Goal: Transaction & Acquisition: Purchase product/service

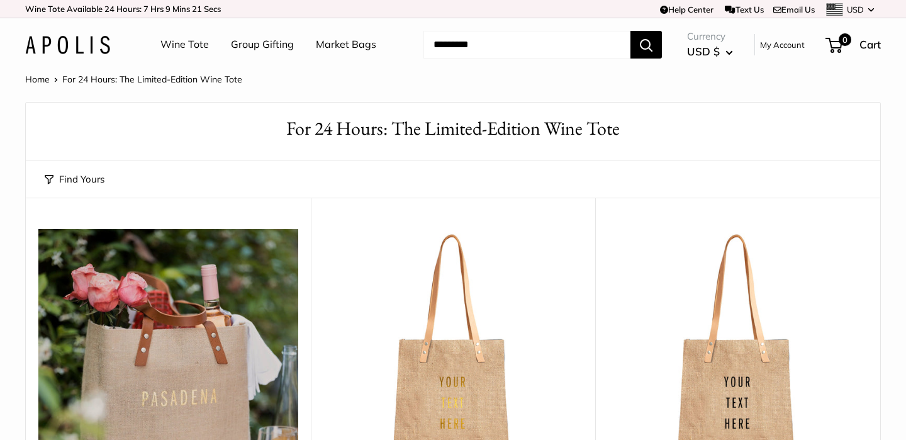
scroll to position [663, 0]
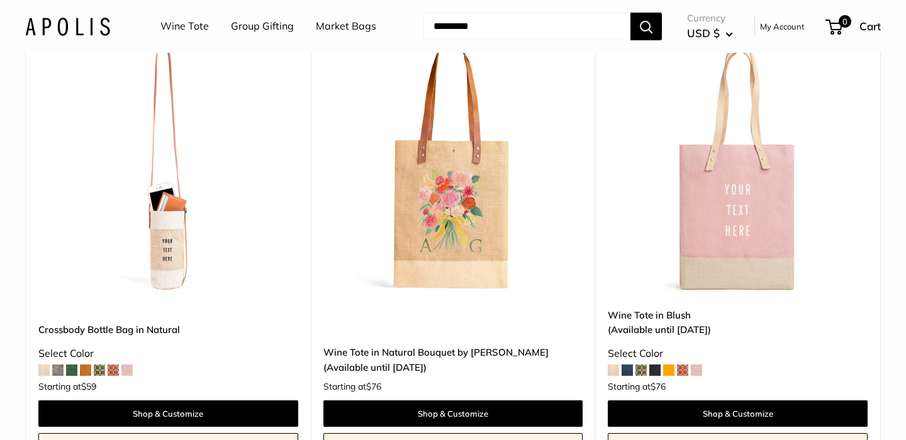
click at [614, 372] on span at bounding box center [613, 369] width 11 height 11
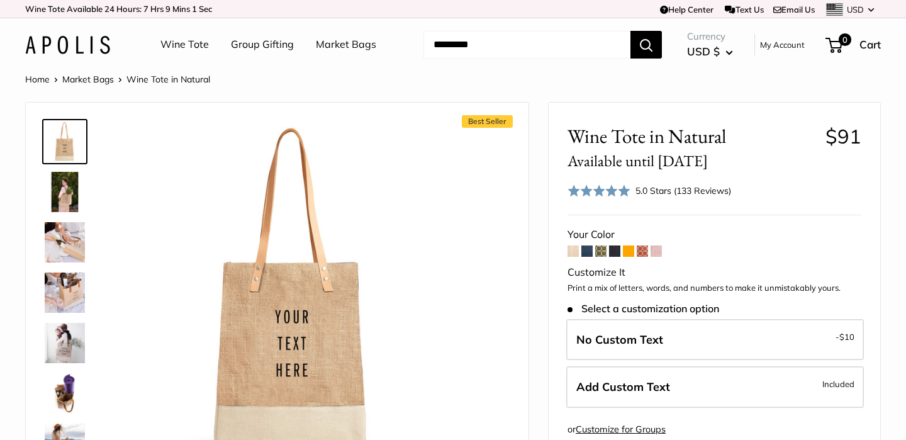
click at [584, 253] on span at bounding box center [586, 250] width 11 height 11
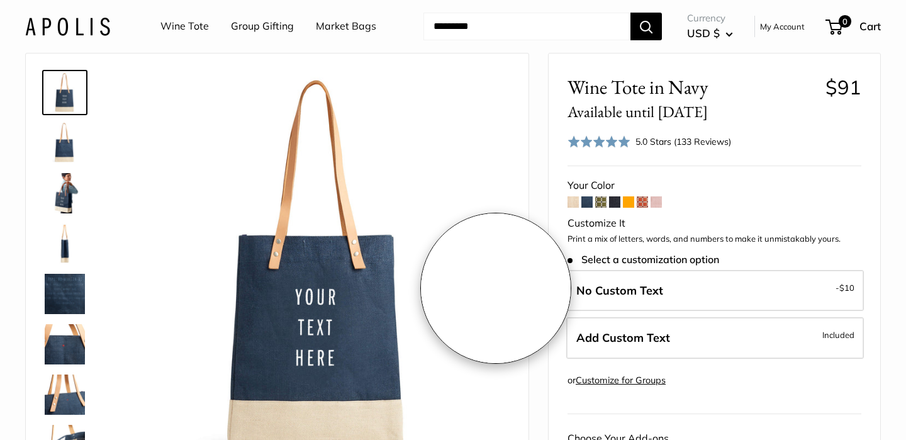
scroll to position [145, 0]
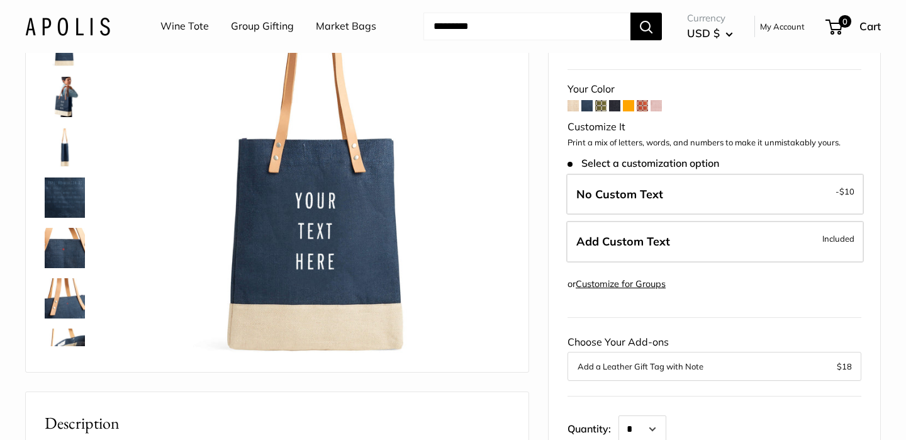
click at [632, 108] on span at bounding box center [628, 105] width 11 height 11
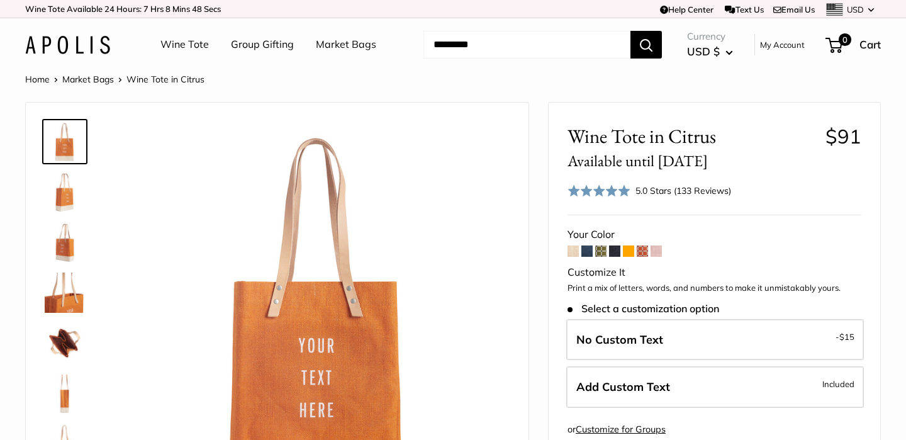
click at [659, 252] on span at bounding box center [656, 250] width 11 height 11
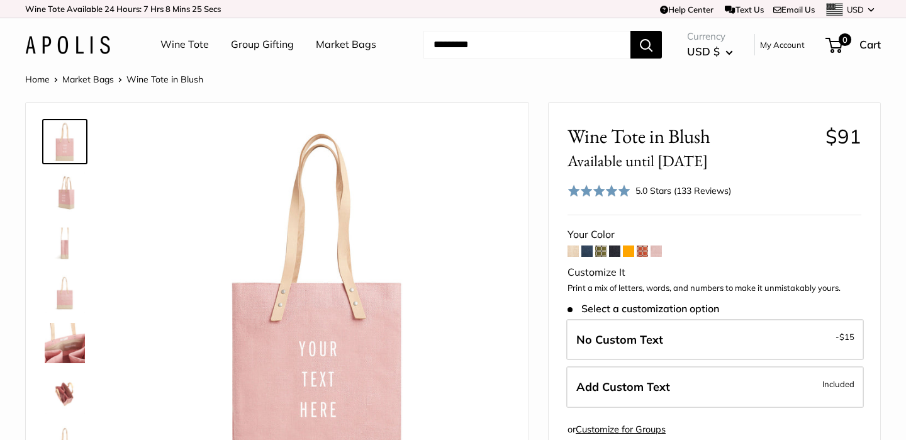
scroll to position [150, 0]
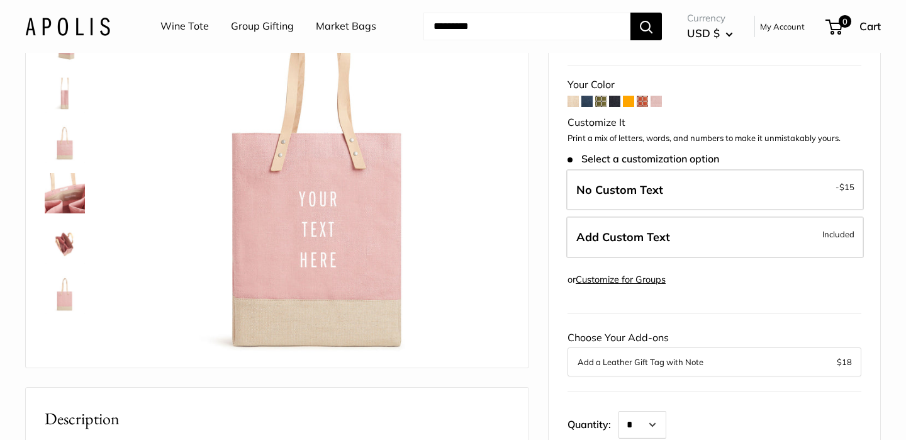
click at [64, 245] on img at bounding box center [65, 243] width 40 height 40
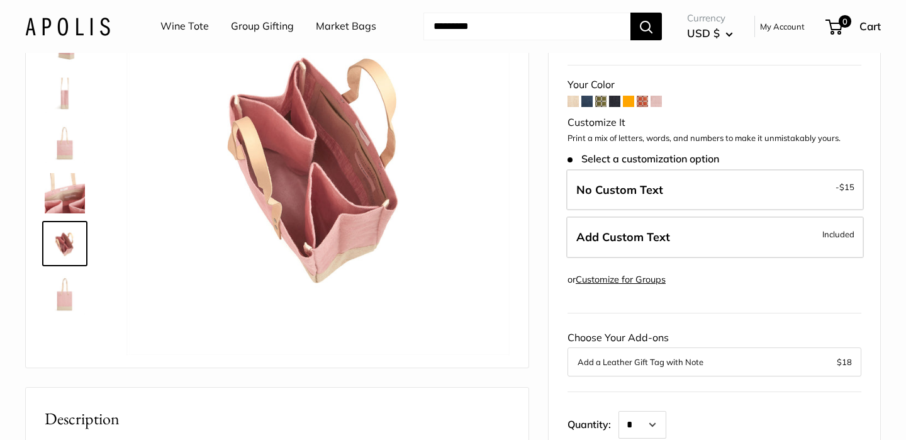
click at [574, 103] on span at bounding box center [573, 101] width 11 height 11
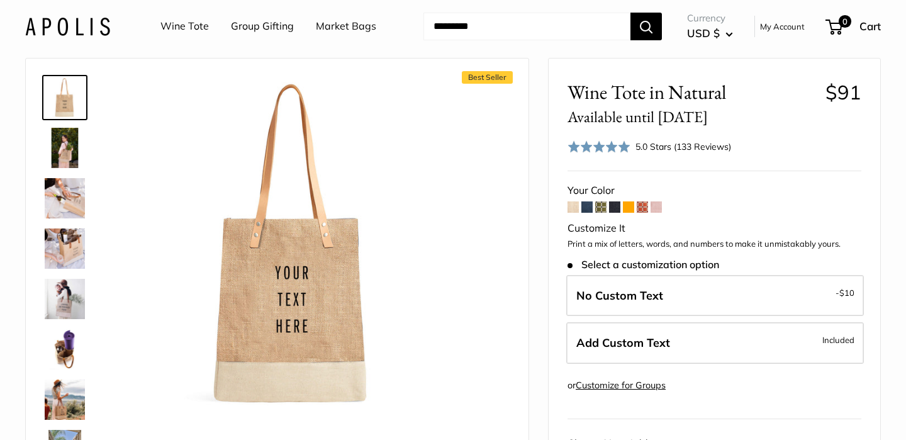
scroll to position [104, 0]
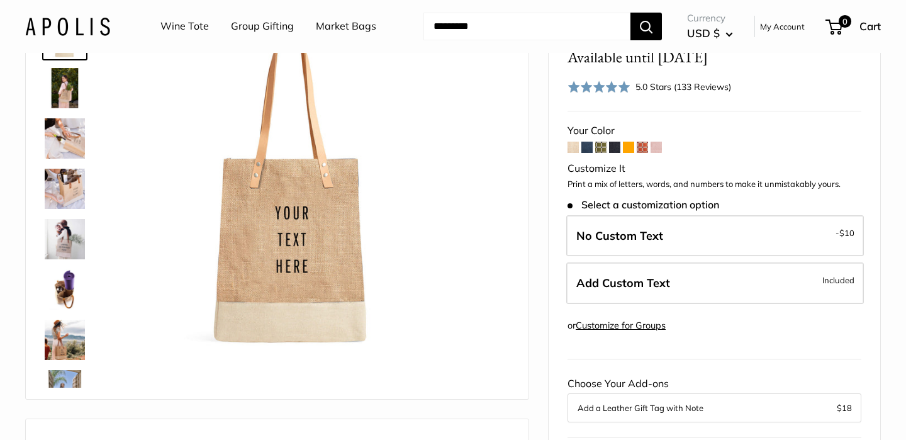
click at [617, 150] on span at bounding box center [614, 147] width 11 height 11
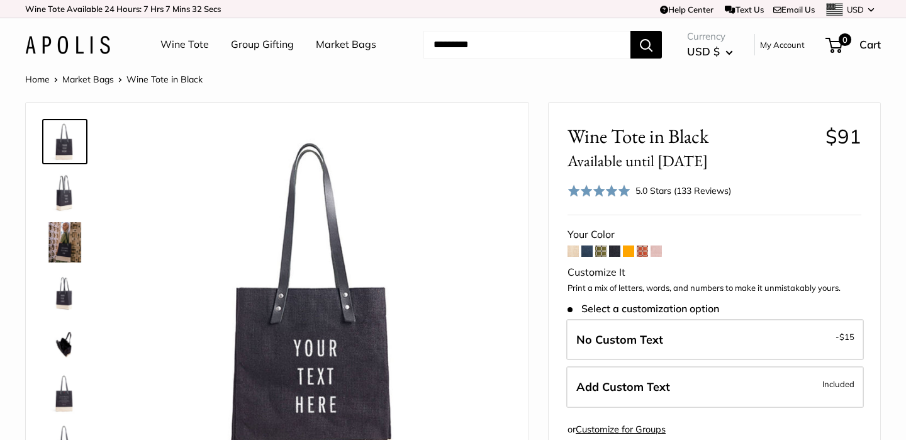
click at [573, 252] on span at bounding box center [573, 250] width 11 height 11
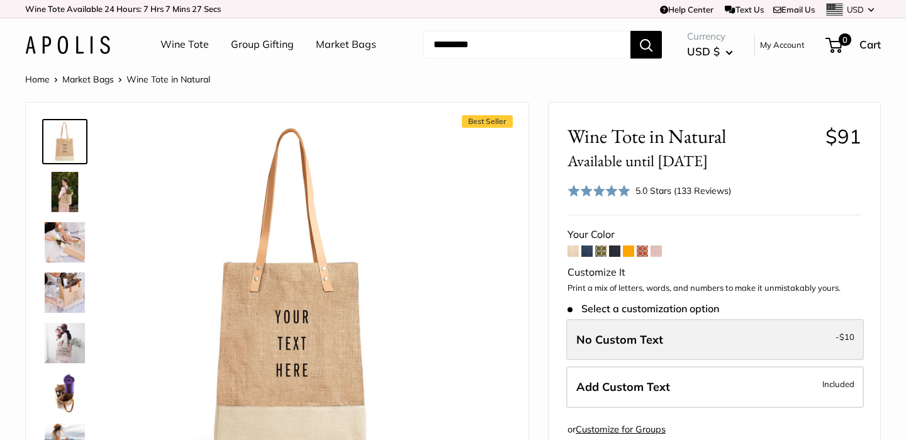
click at [629, 339] on span "No Custom Text" at bounding box center [619, 339] width 87 height 14
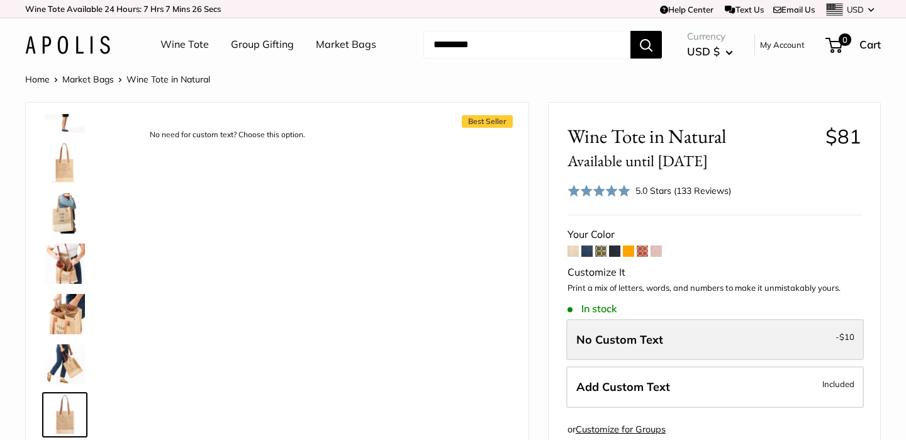
scroll to position [734, 0]
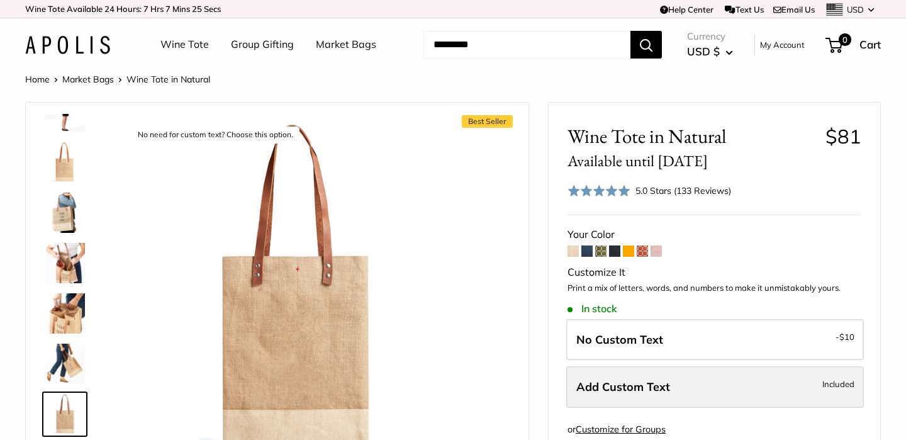
click at [613, 383] on span "Add Custom Text" at bounding box center [623, 386] width 94 height 14
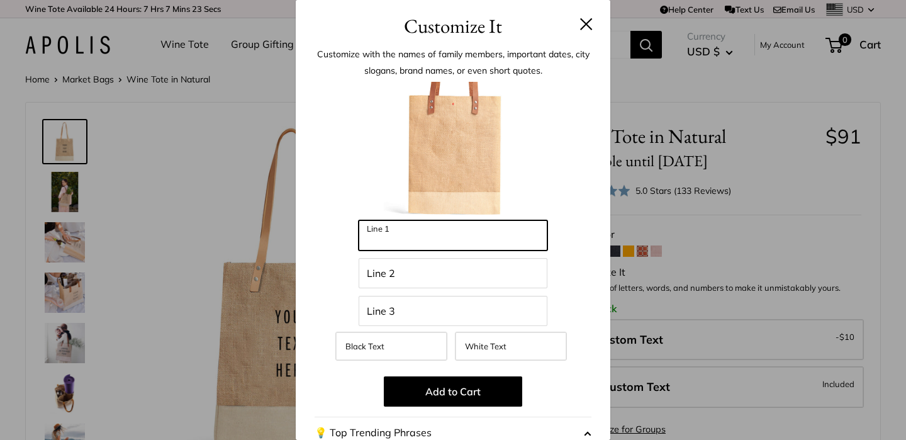
click at [434, 246] on input "Line 1" at bounding box center [453, 235] width 189 height 30
type input "*****"
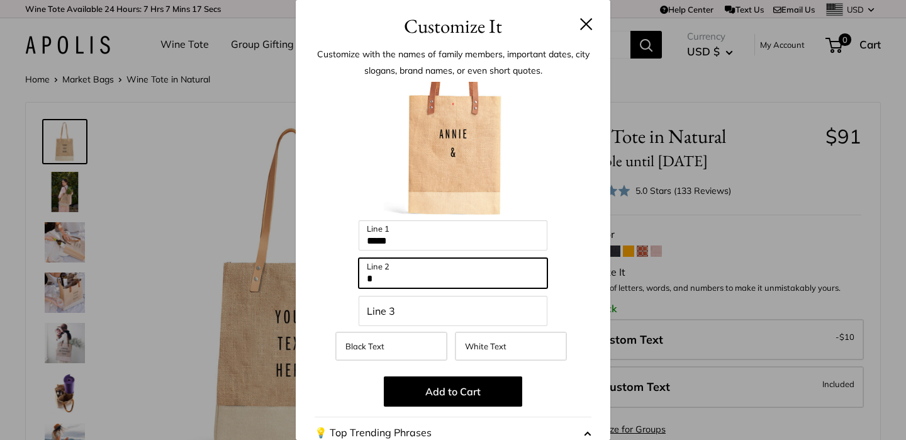
type input "*"
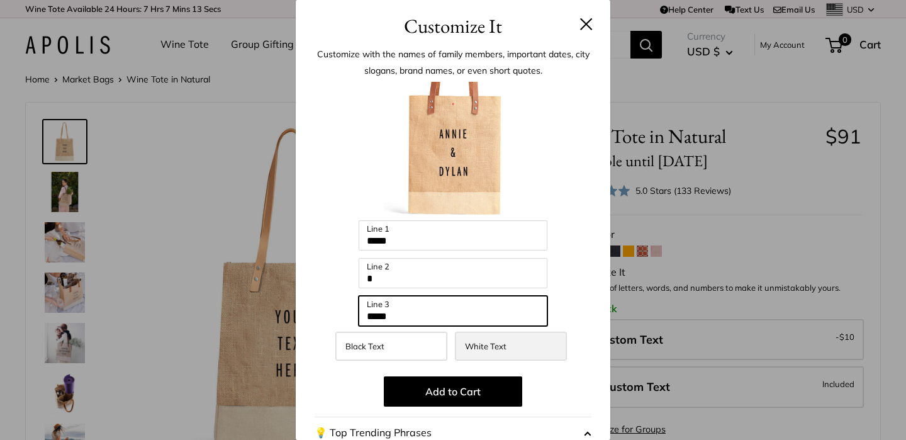
type input "*****"
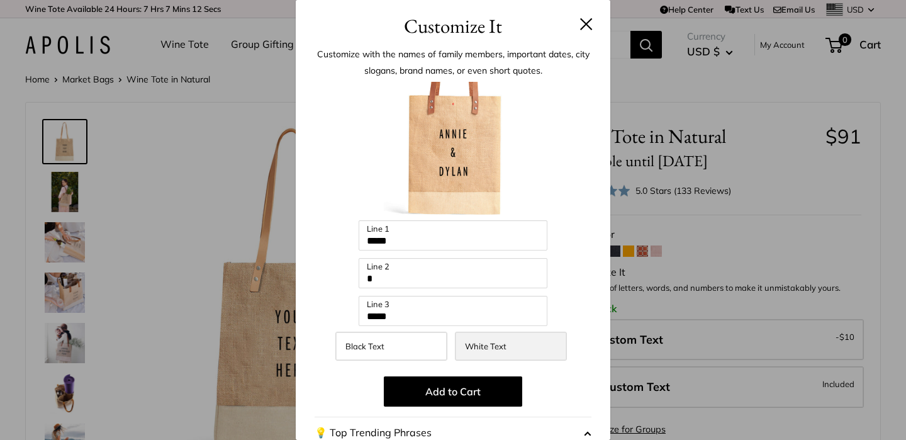
click at [499, 350] on span "White Text" at bounding box center [486, 346] width 42 height 10
click at [413, 352] on label "Black Text" at bounding box center [391, 346] width 112 height 29
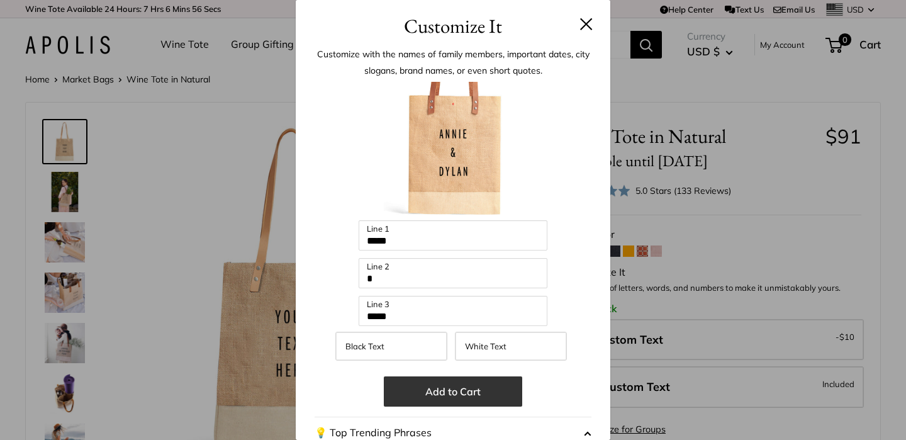
click at [452, 391] on button "Add to Cart" at bounding box center [453, 391] width 138 height 30
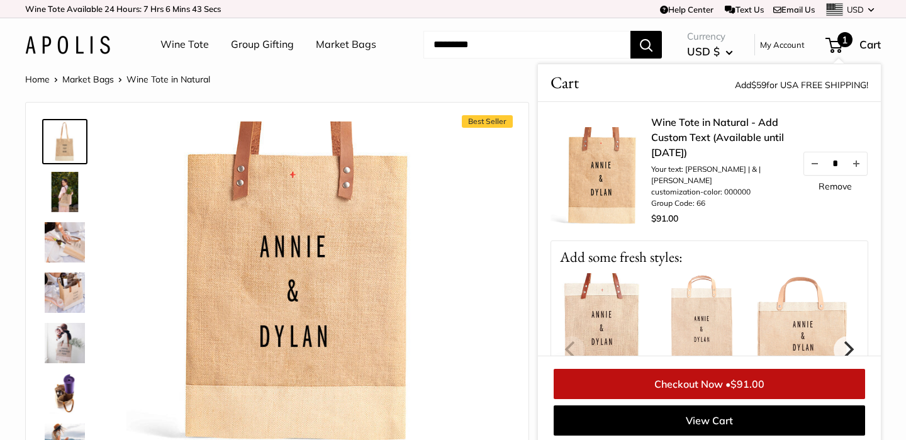
scroll to position [5, 0]
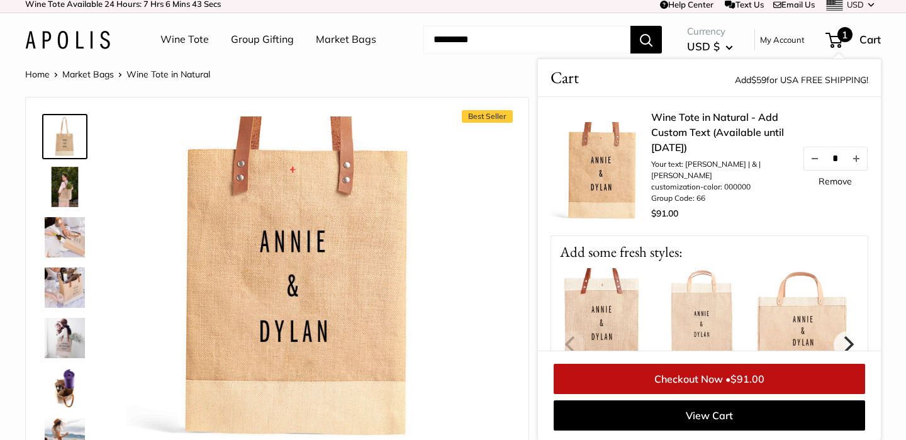
click at [70, 137] on img at bounding box center [65, 136] width 40 height 40
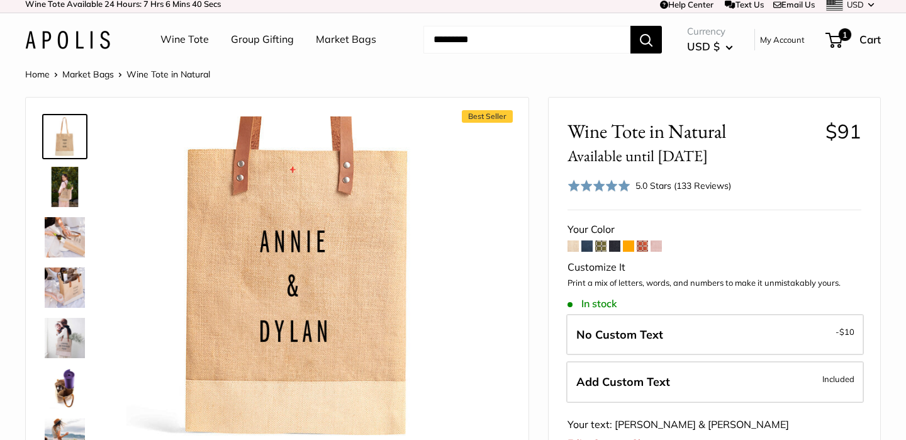
click at [658, 249] on span at bounding box center [656, 245] width 11 height 11
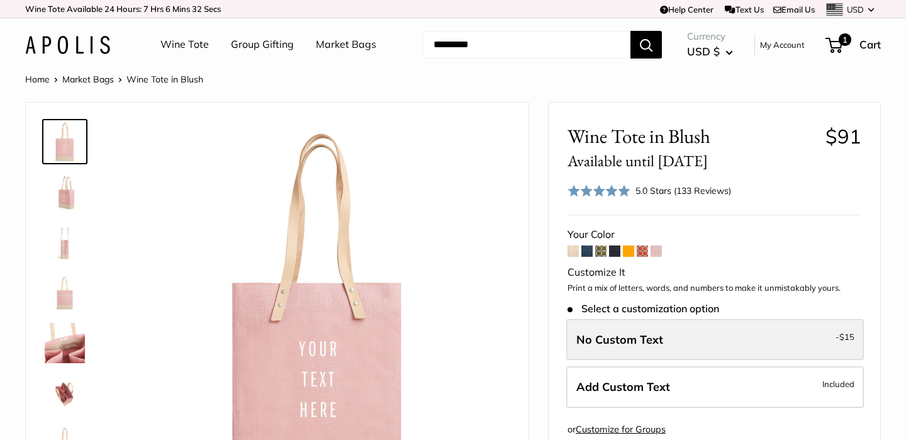
click at [666, 341] on label "No Custom Text - $15" at bounding box center [715, 340] width 298 height 42
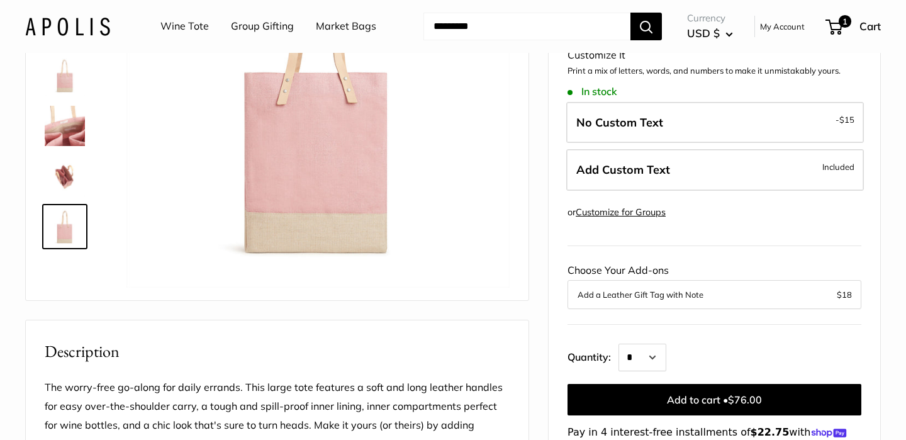
scroll to position [242, 0]
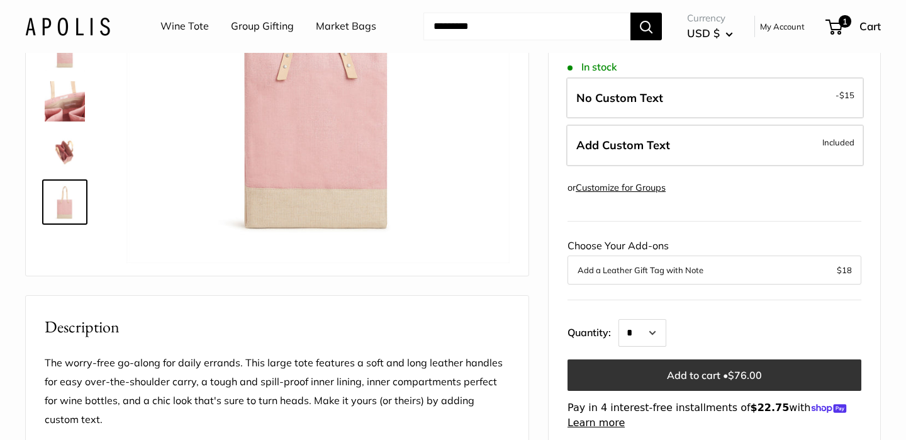
click at [707, 378] on button "Add to cart • $76.00" at bounding box center [715, 374] width 294 height 31
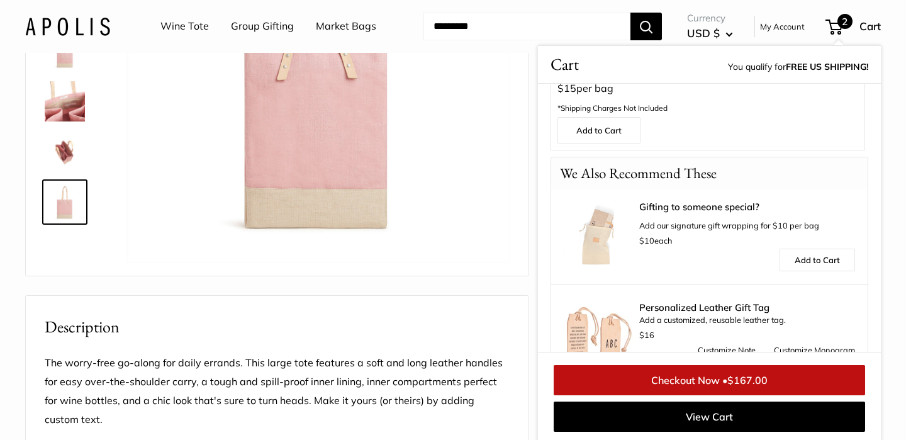
scroll to position [532, 0]
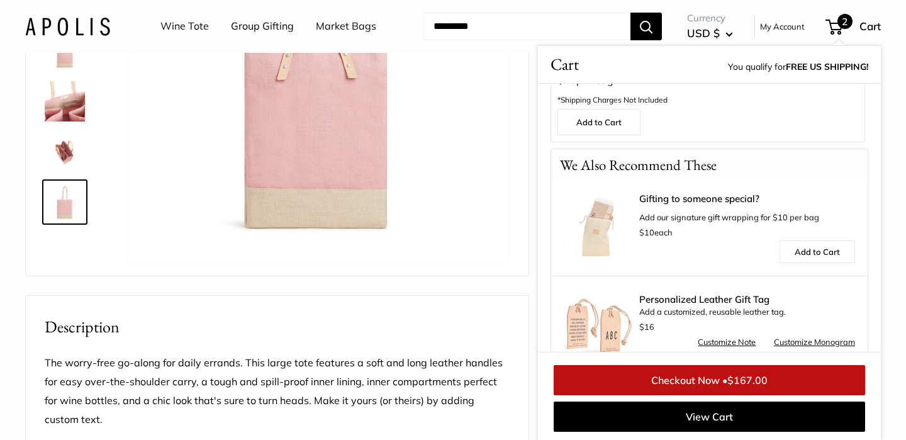
click at [736, 380] on span "$167.00" at bounding box center [747, 380] width 40 height 13
